Goal: Task Accomplishment & Management: Use online tool/utility

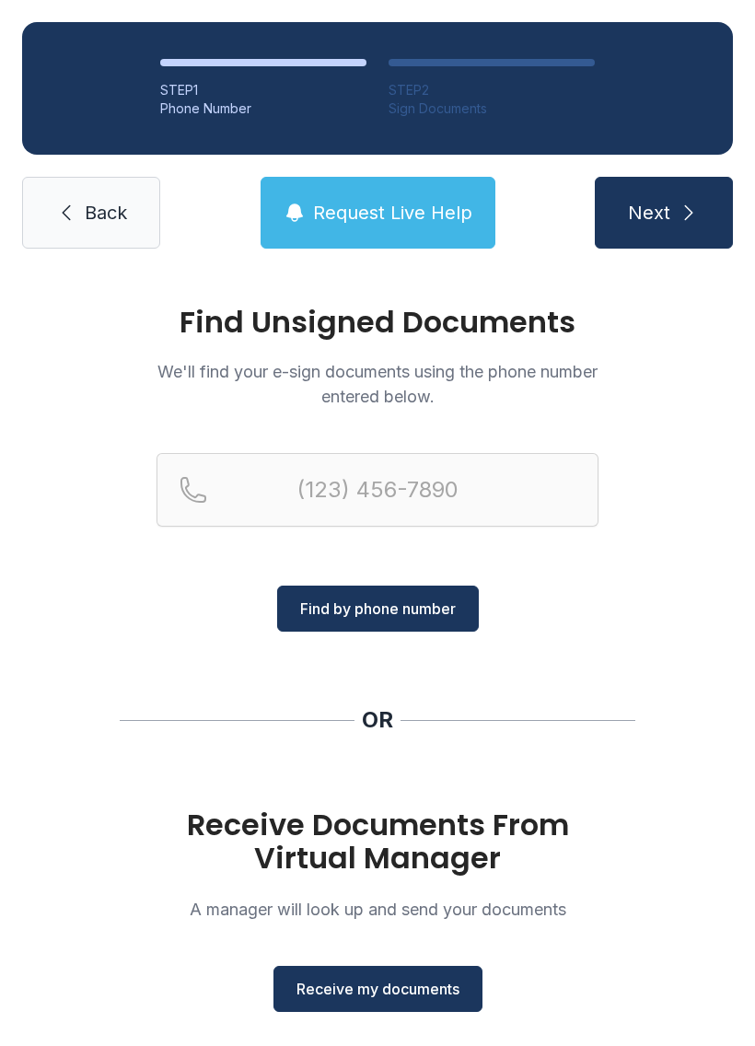
click at [417, 1003] on button "Receive my documents" at bounding box center [377, 989] width 209 height 46
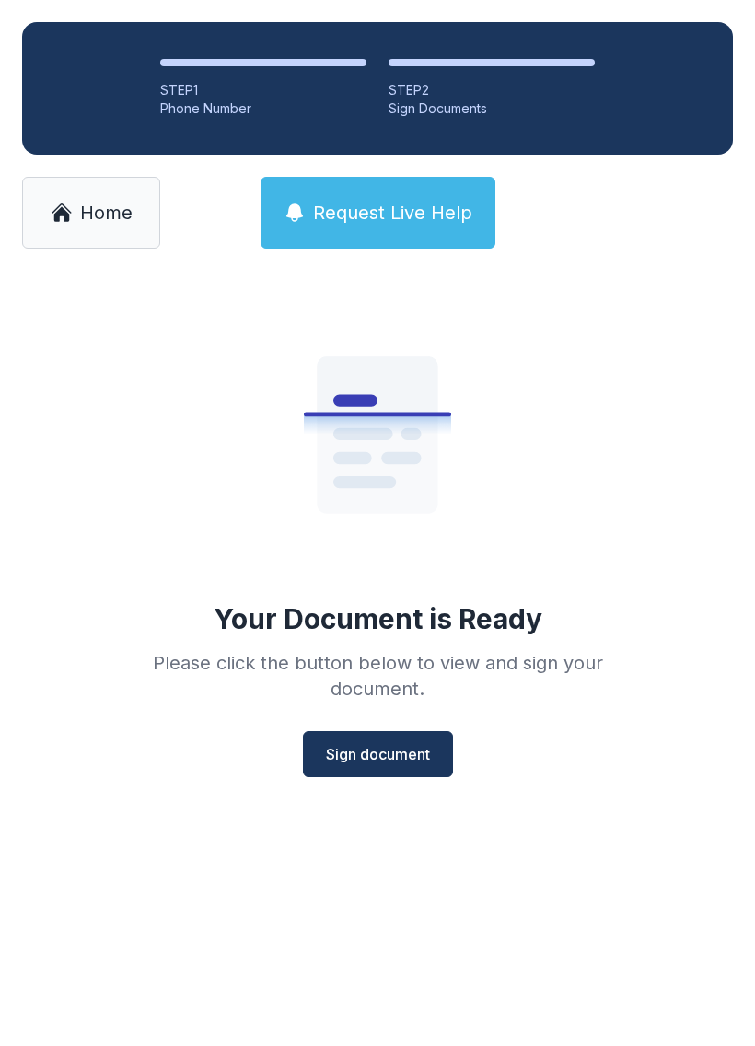
click at [367, 748] on span "Sign document" at bounding box center [378, 754] width 104 height 22
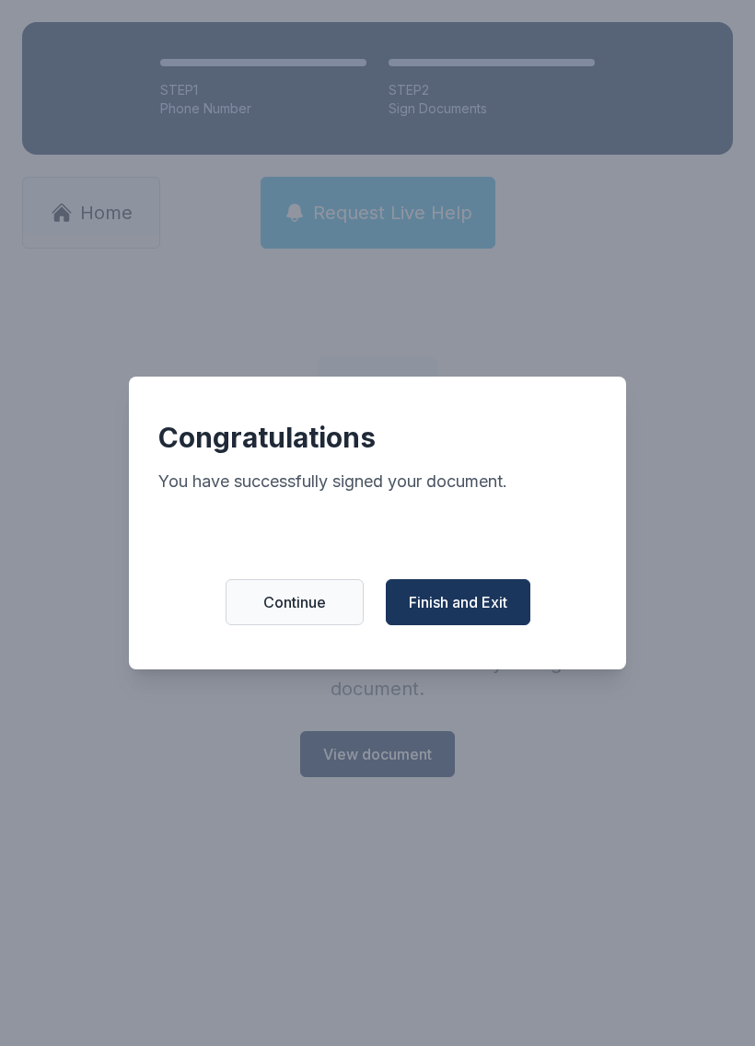
click at [483, 592] on button "Finish and Exit" at bounding box center [458, 602] width 145 height 46
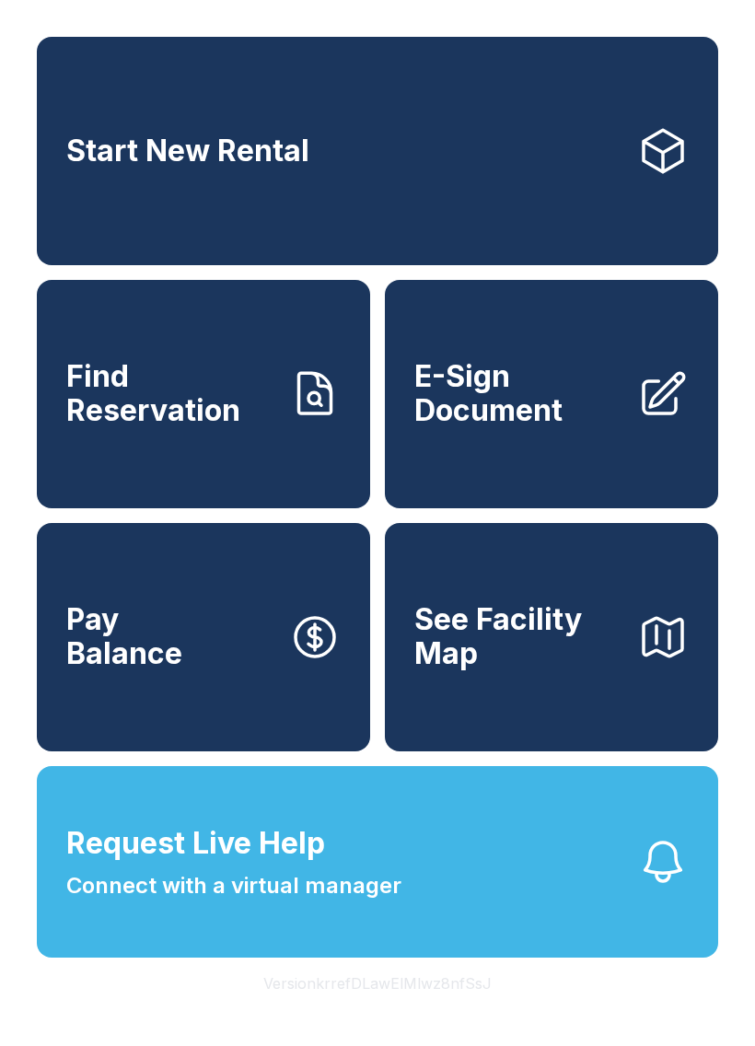
click at [562, 417] on span "E-Sign Document" at bounding box center [518, 393] width 208 height 67
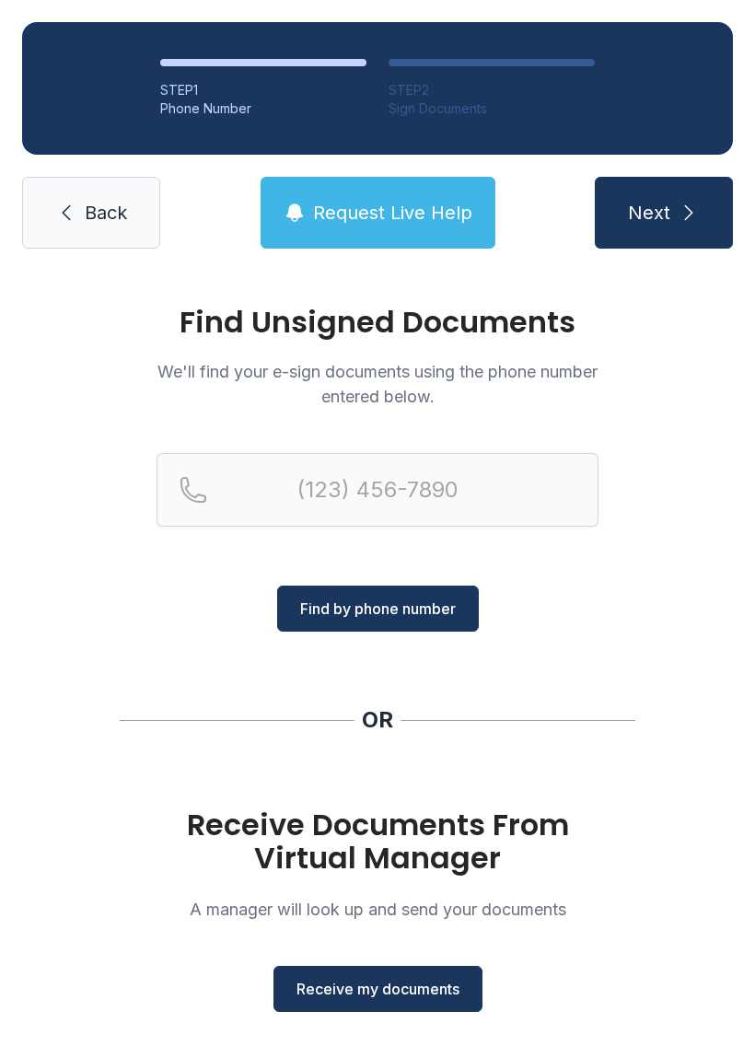
click at [414, 995] on span "Receive my documents" at bounding box center [377, 989] width 163 height 22
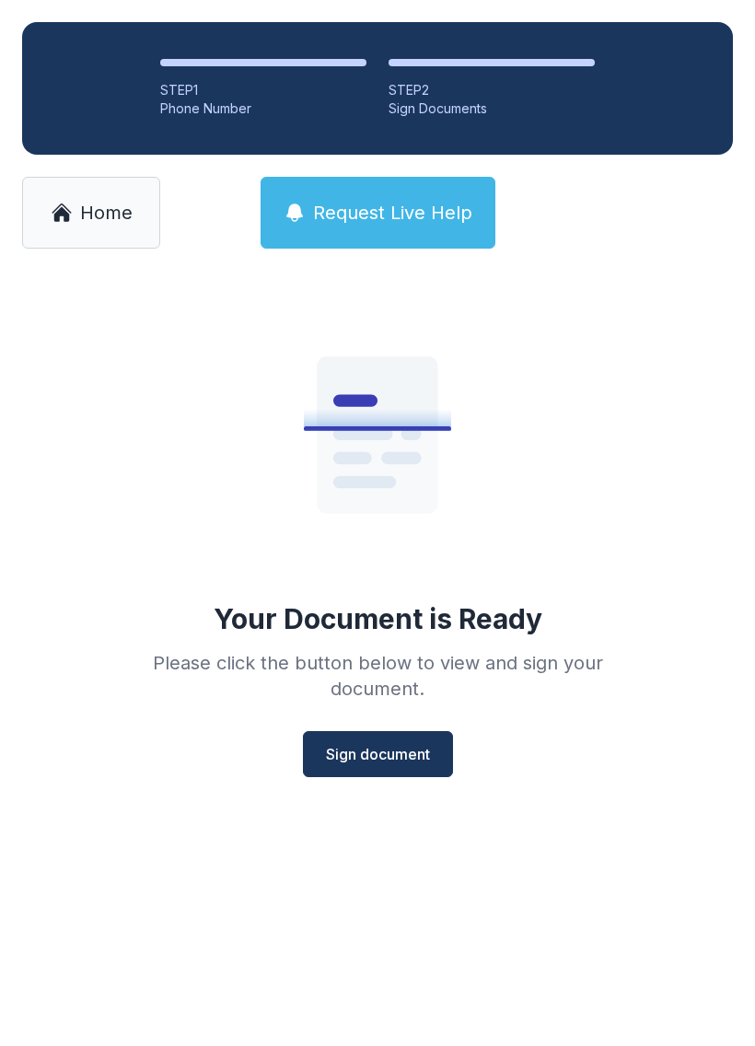
click at [403, 776] on button "Sign document" at bounding box center [378, 754] width 150 height 46
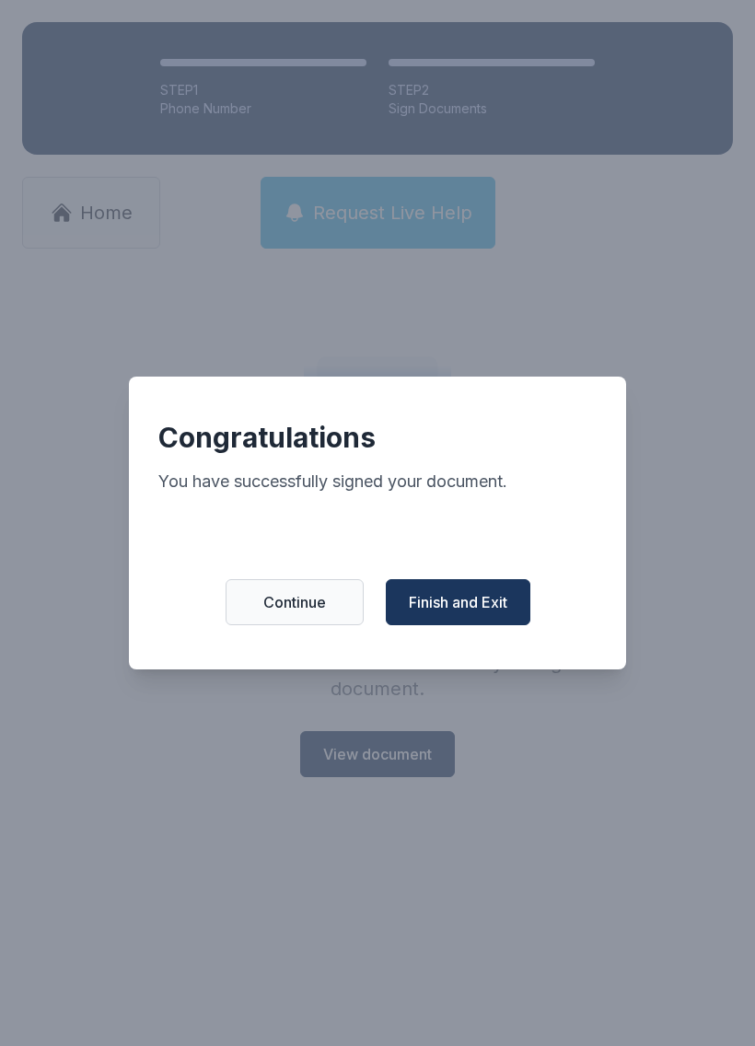
click at [482, 605] on span "Finish and Exit" at bounding box center [458, 602] width 99 height 22
